Goal: Information Seeking & Learning: Find specific fact

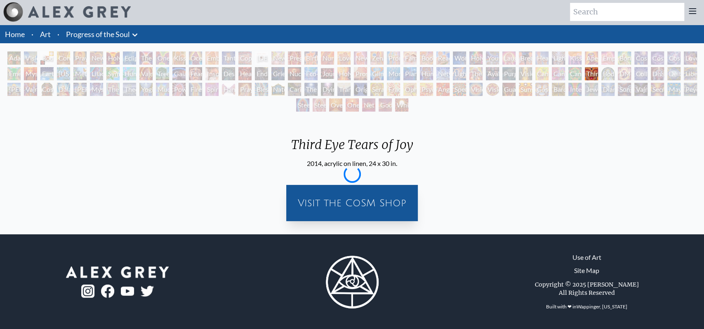
scroll to position [1, 0]
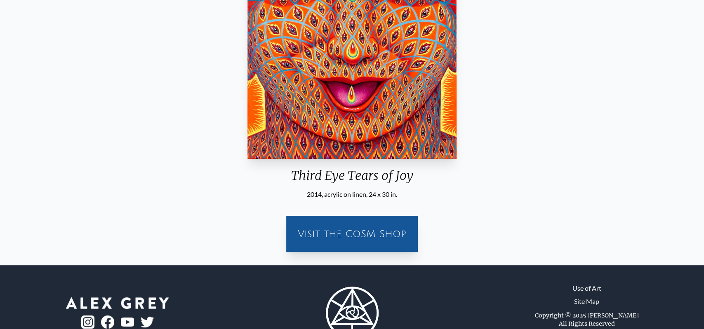
scroll to position [214, 0]
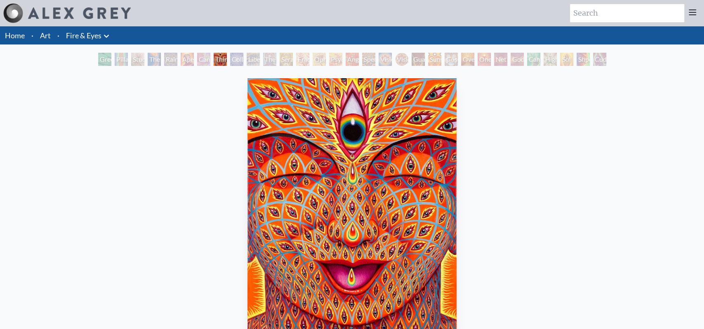
click at [603, 14] on input "search" at bounding box center [627, 13] width 114 height 18
paste input "[URL][DOMAIN_NAME]"
type input "[URL][DOMAIN_NAME]"
